Goal: Communication & Community: Participate in discussion

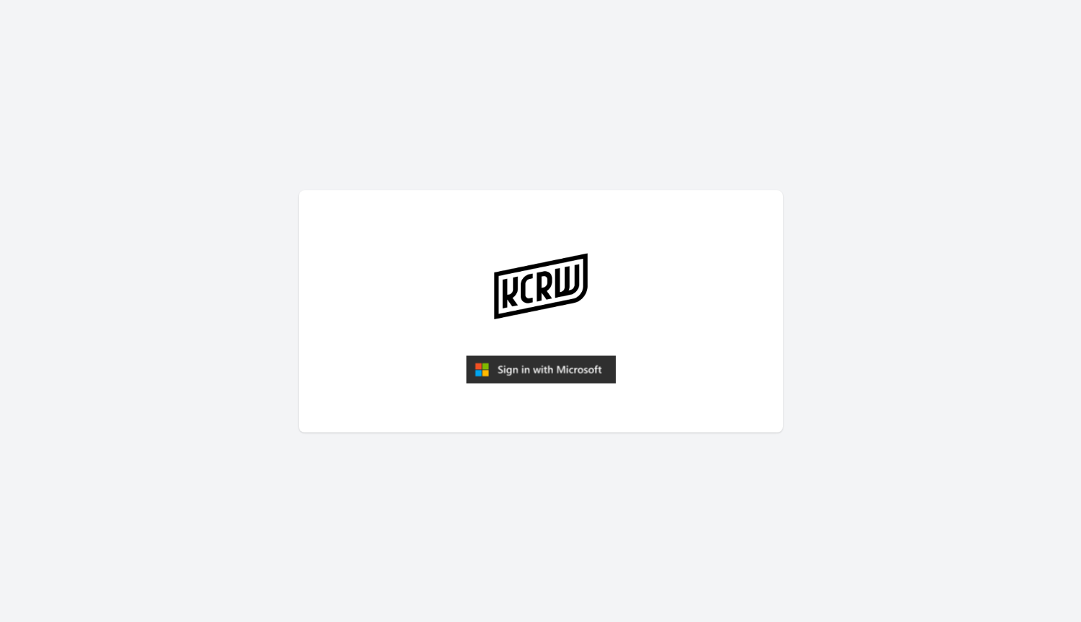
click at [545, 357] on img "submit" at bounding box center [541, 369] width 150 height 29
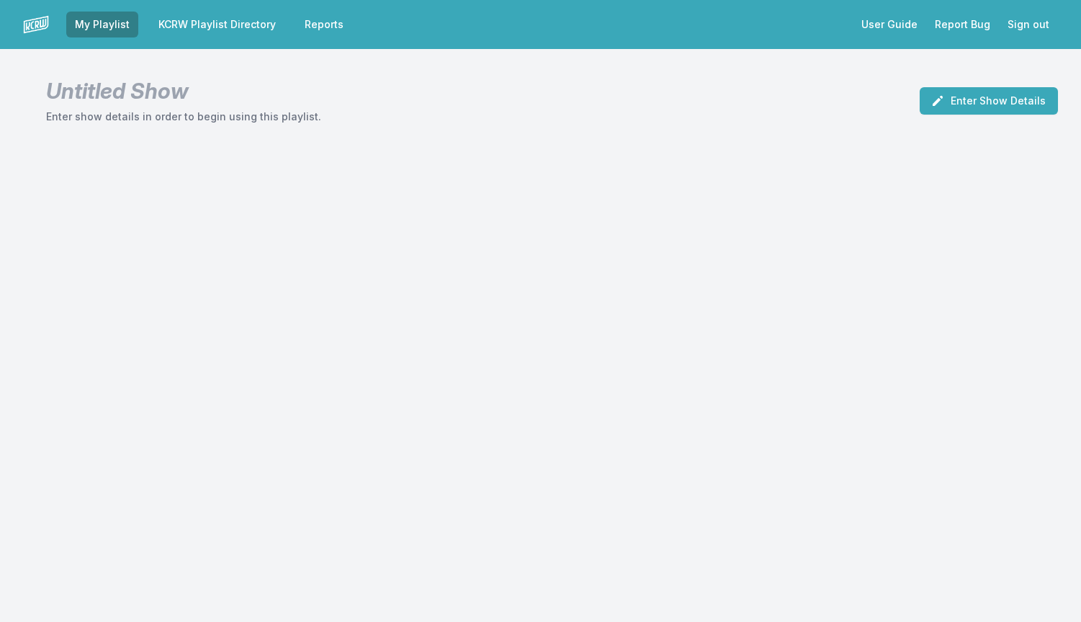
click at [197, 26] on link "KCRW Playlist Directory" at bounding box center [217, 25] width 135 height 26
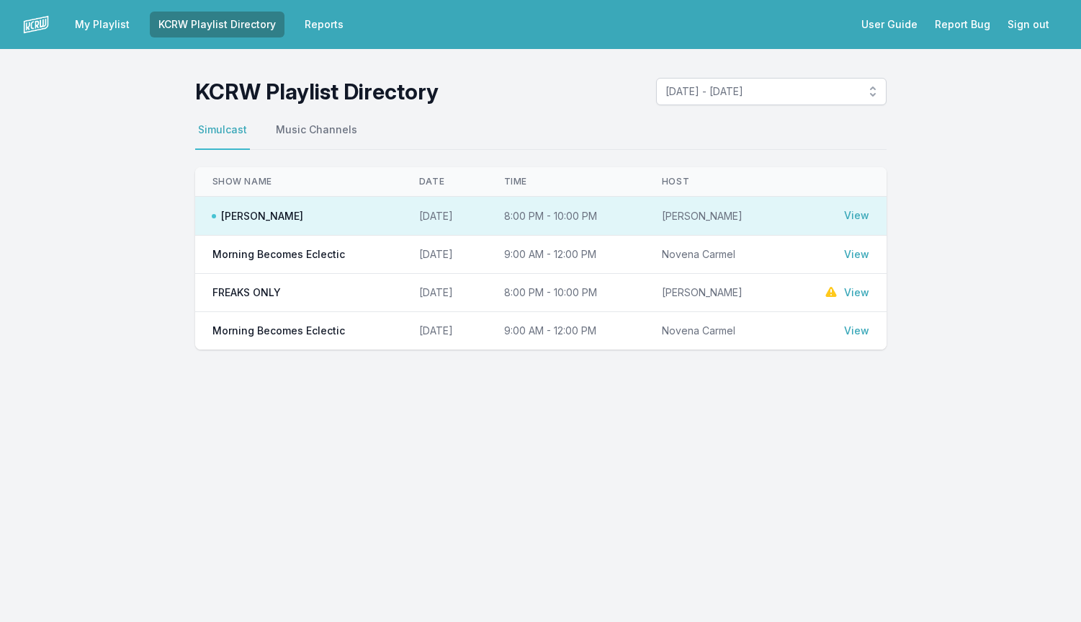
click at [860, 215] on link "View" at bounding box center [856, 215] width 25 height 14
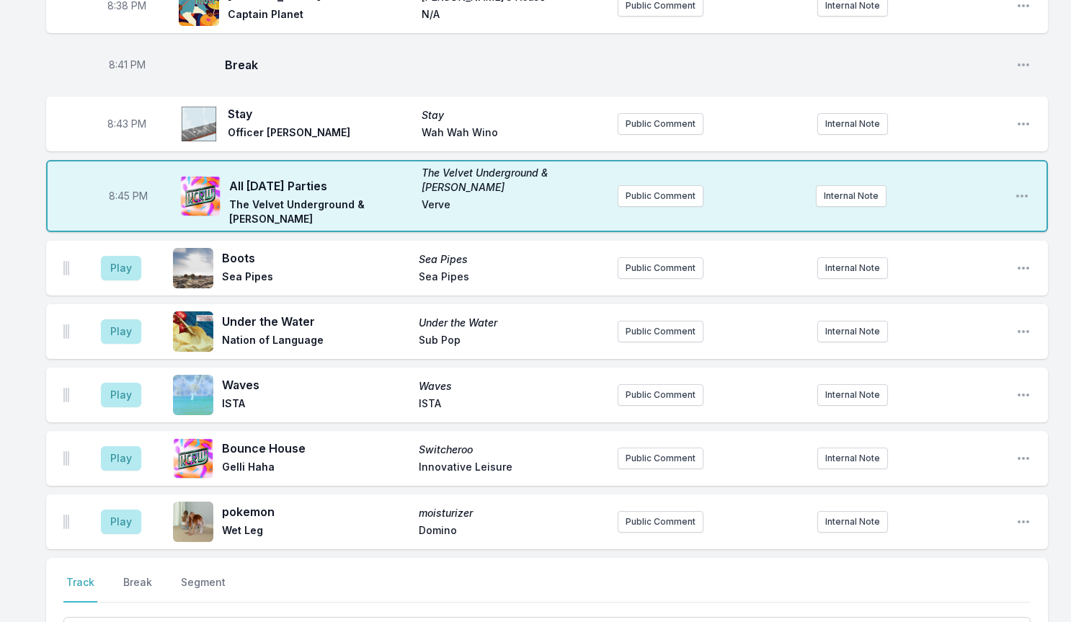
scroll to position [826, 0]
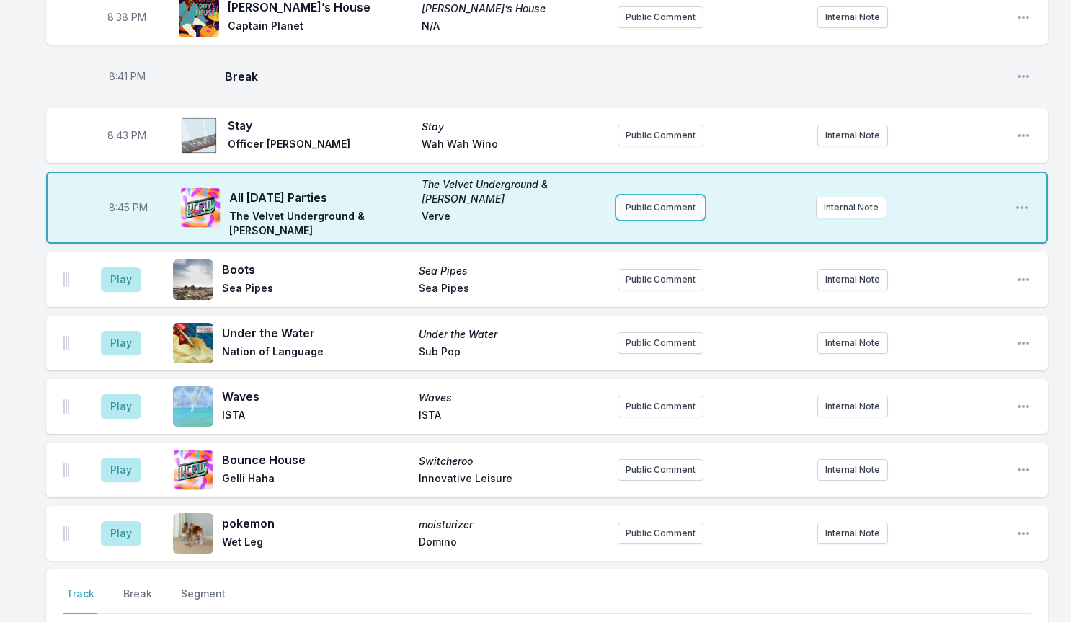
click at [656, 197] on button "Public Comment" at bounding box center [660, 208] width 86 height 22
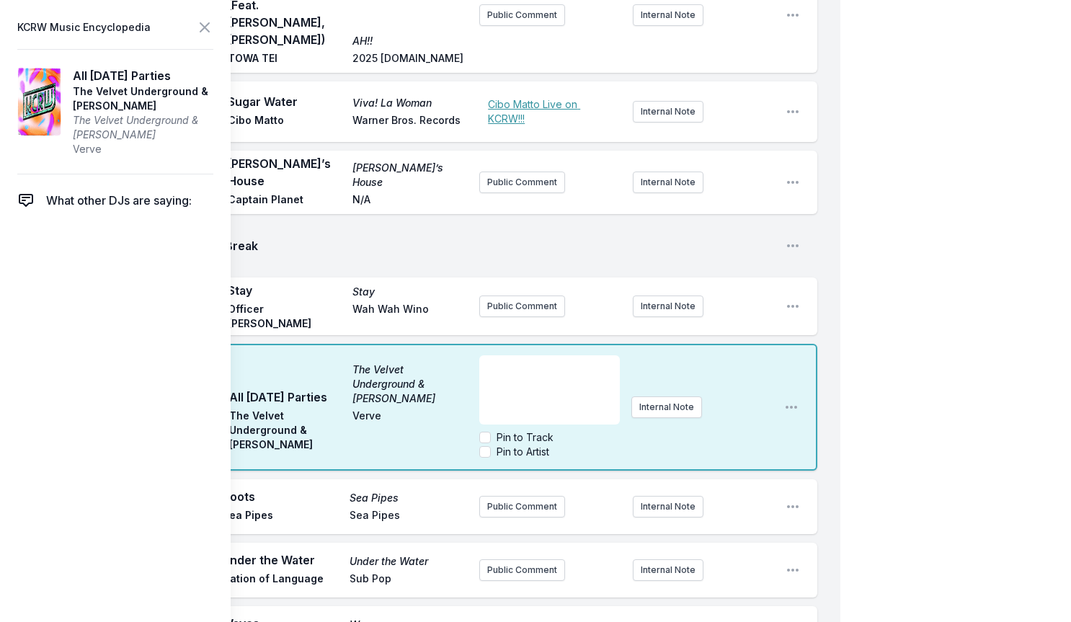
scroll to position [759, 0]
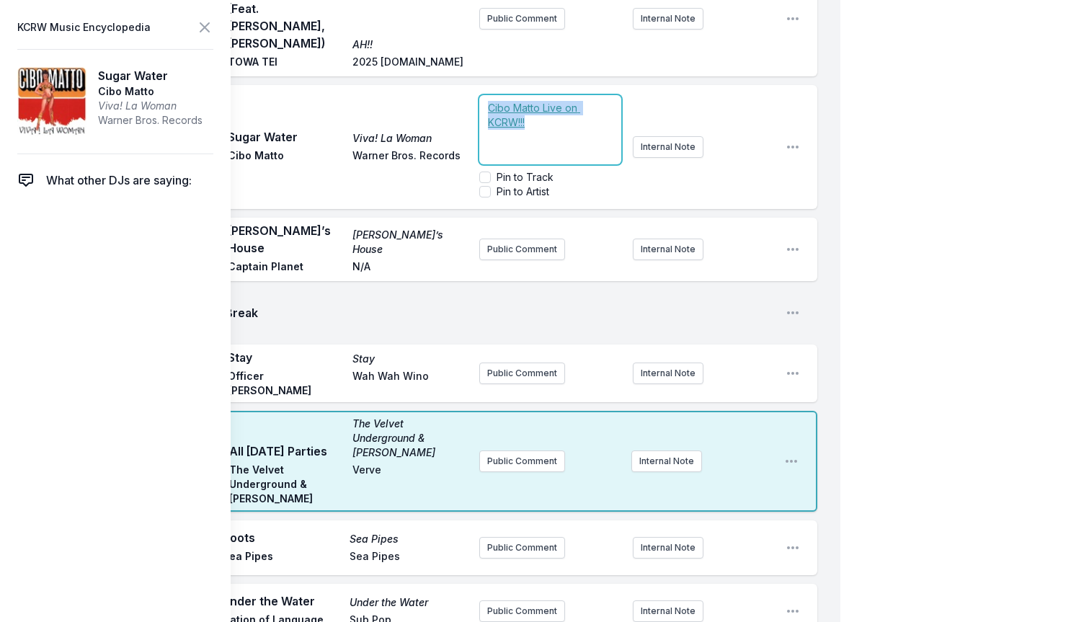
drag, startPoint x: 540, startPoint y: 76, endPoint x: 486, endPoint y: 45, distance: 61.9
click at [486, 95] on div "﻿ Cibo Matto Live on KCRW!!! ﻿" at bounding box center [549, 129] width 141 height 69
click at [550, 102] on span "Cibo Matto Live on KCRW !!" at bounding box center [550, 115] width 125 height 27
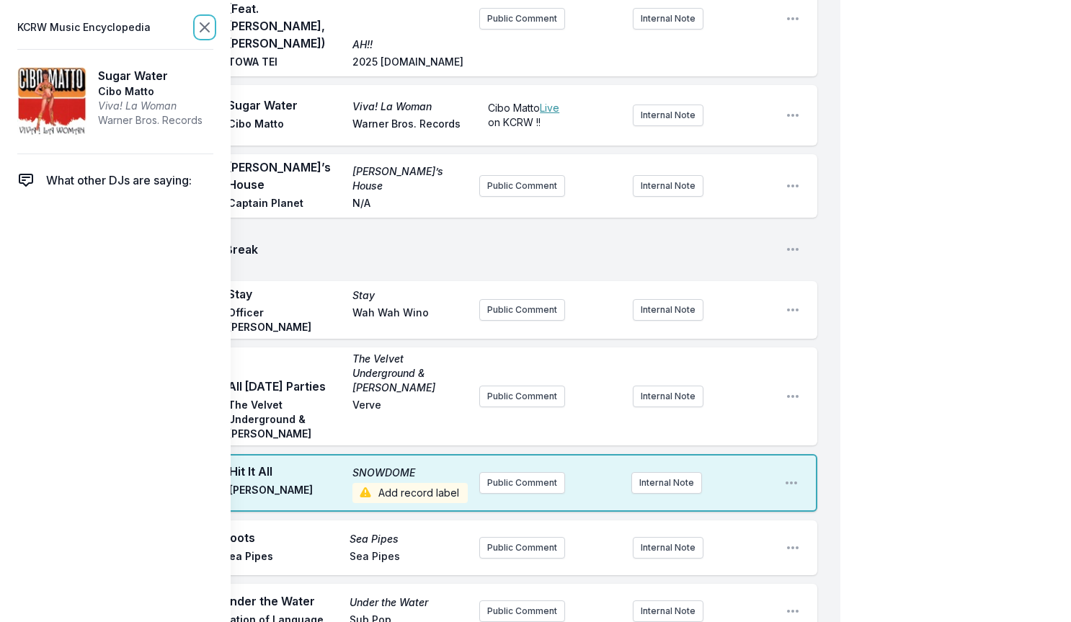
click at [197, 31] on icon at bounding box center [204, 27] width 17 height 17
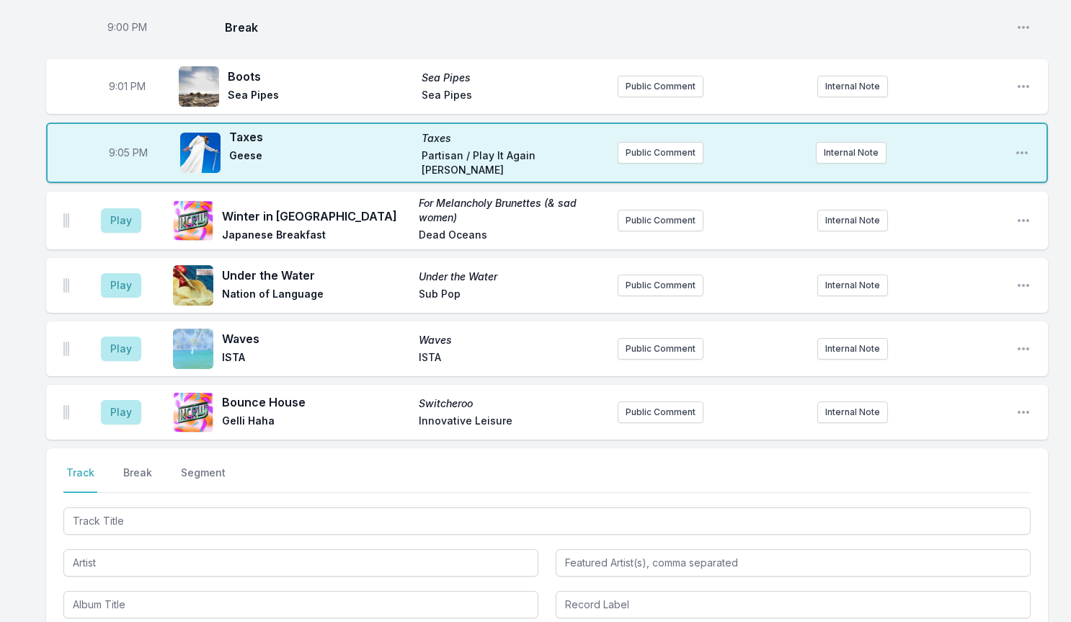
scroll to position [1262, 0]
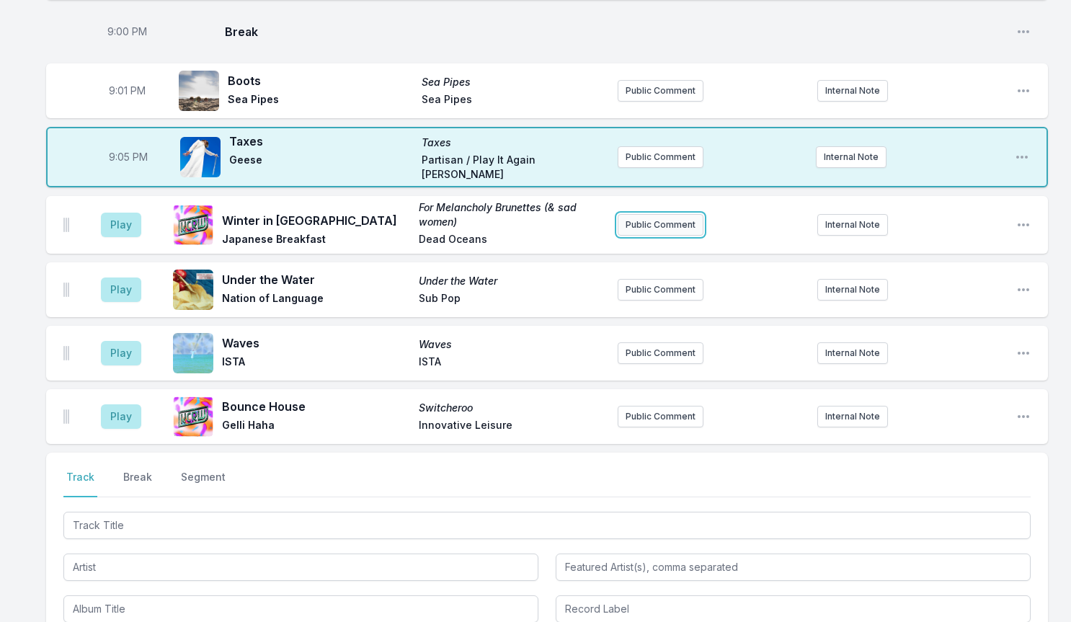
click at [649, 214] on button "Public Comment" at bounding box center [660, 225] width 86 height 22
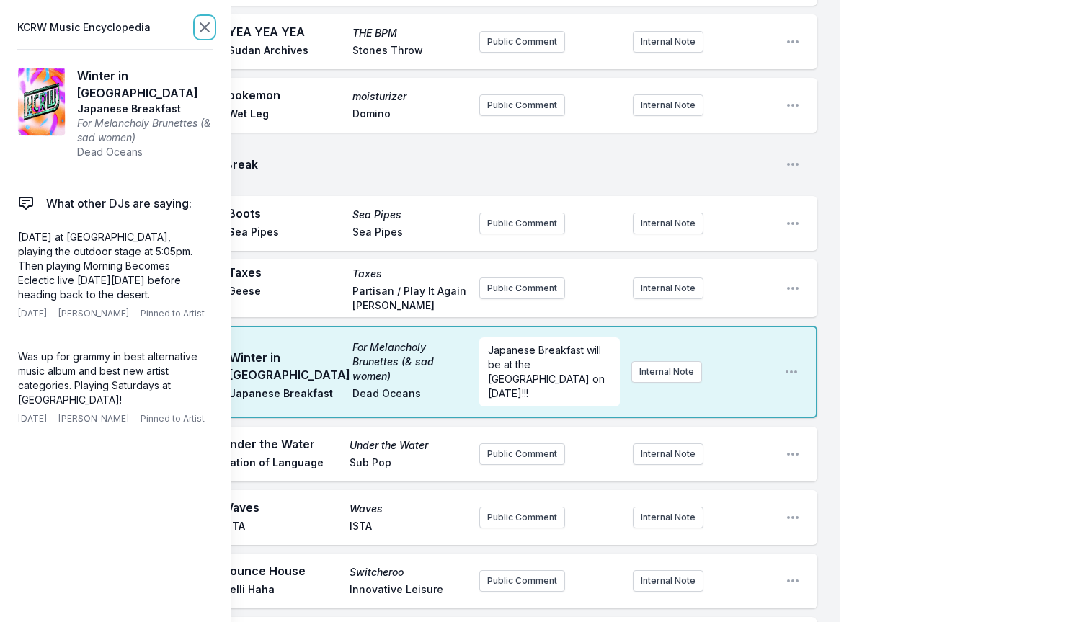
click at [205, 25] on icon at bounding box center [204, 27] width 17 height 17
